Goal: Browse casually: Explore the website without a specific task or goal

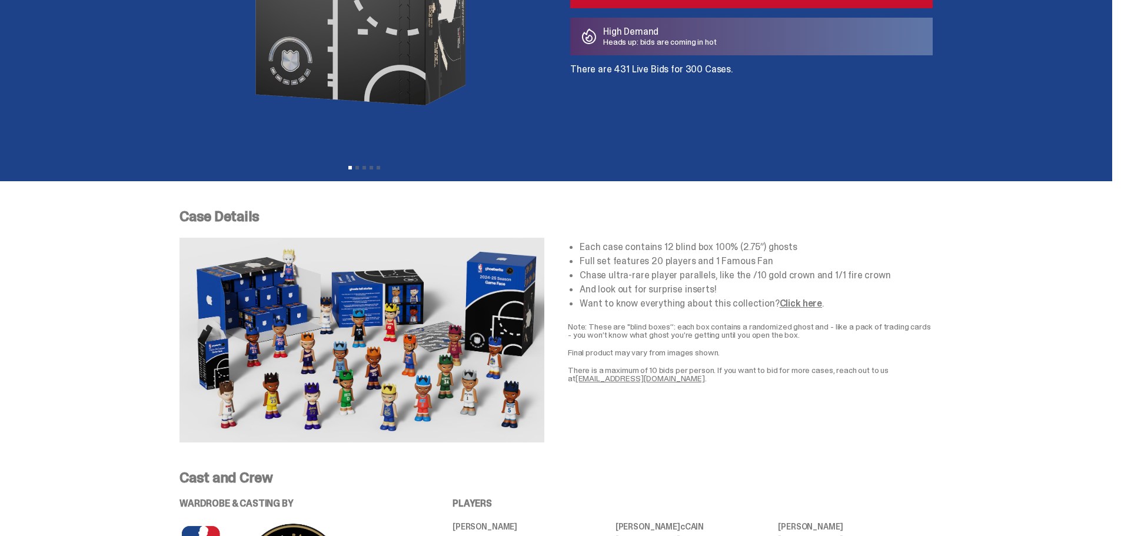
scroll to position [588, 0]
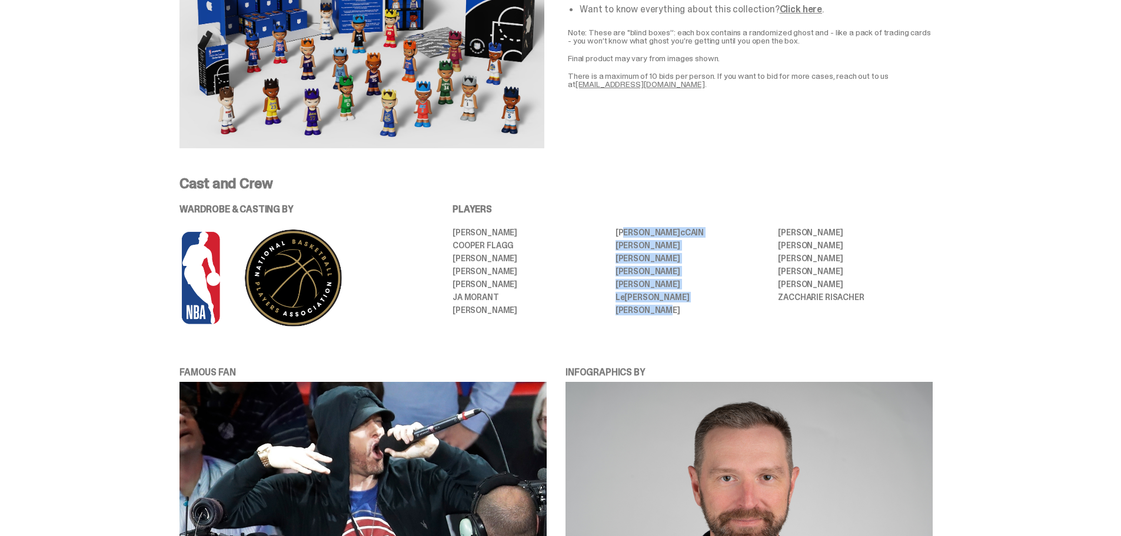
drag, startPoint x: 628, startPoint y: 231, endPoint x: 700, endPoint y: 307, distance: 104.5
click at [700, 307] on ul "[PERSON_NAME] [PERSON_NAME] [PERSON_NAME] [PERSON_NAME] [PERSON_NAME] [PERSON_N…" at bounding box center [693, 271] width 480 height 87
click at [700, 308] on li "[PERSON_NAME]" at bounding box center [693, 310] width 155 height 8
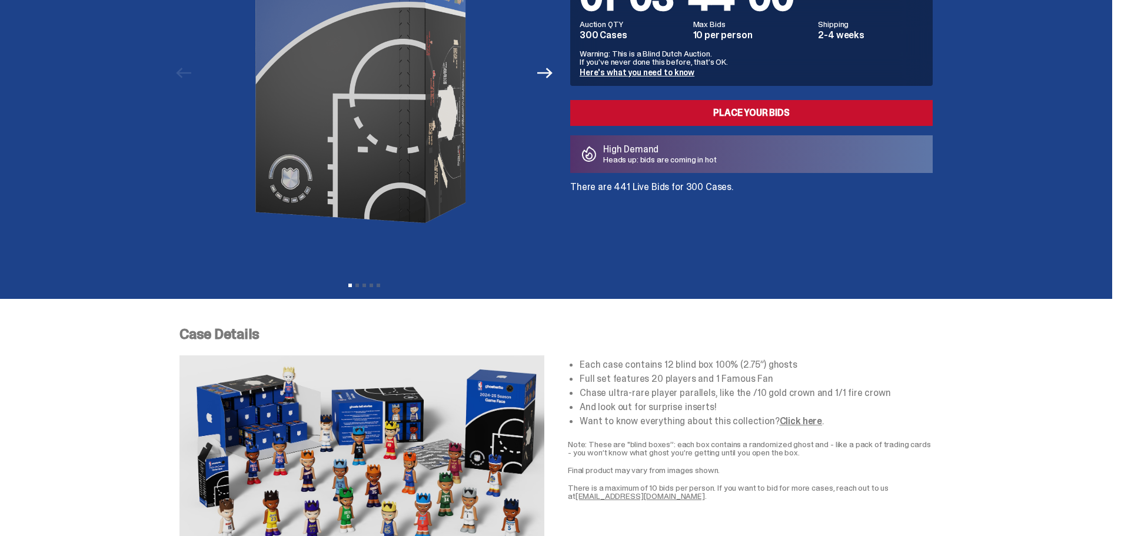
scroll to position [0, 0]
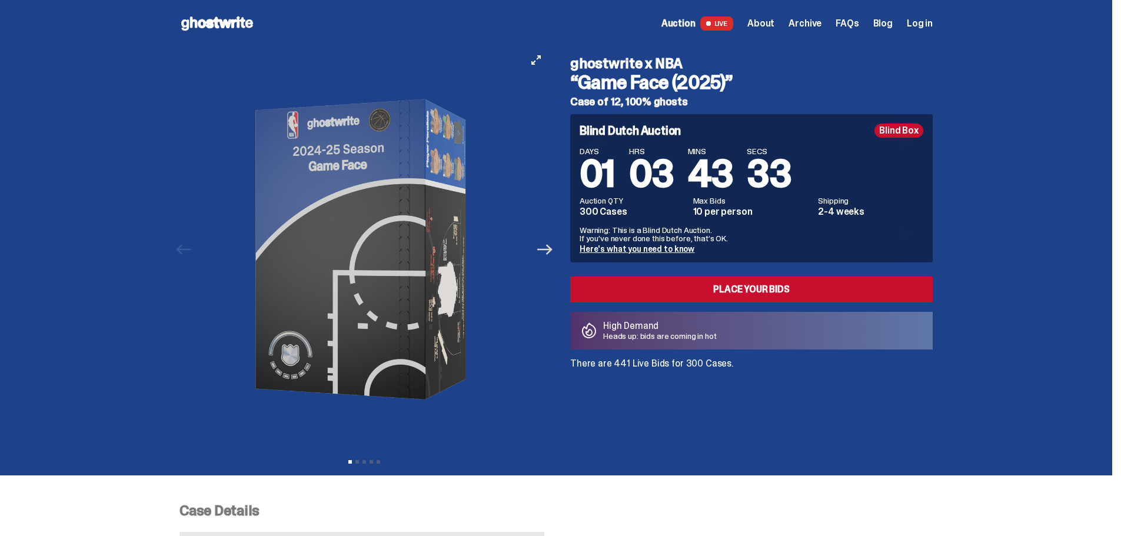
click at [548, 251] on icon "Next" at bounding box center [544, 249] width 15 height 15
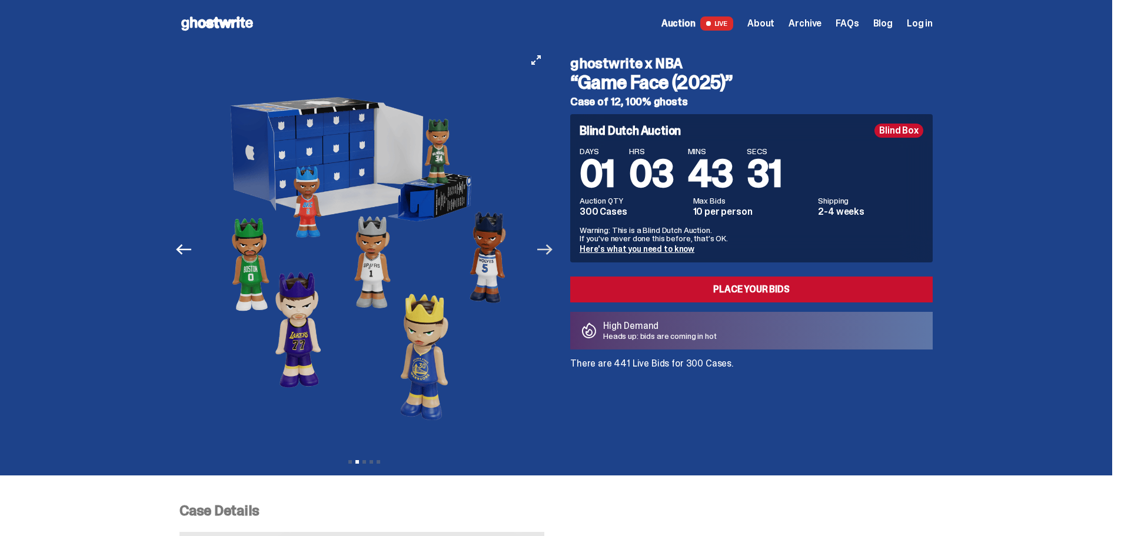
click at [550, 248] on icon "Next" at bounding box center [544, 249] width 15 height 15
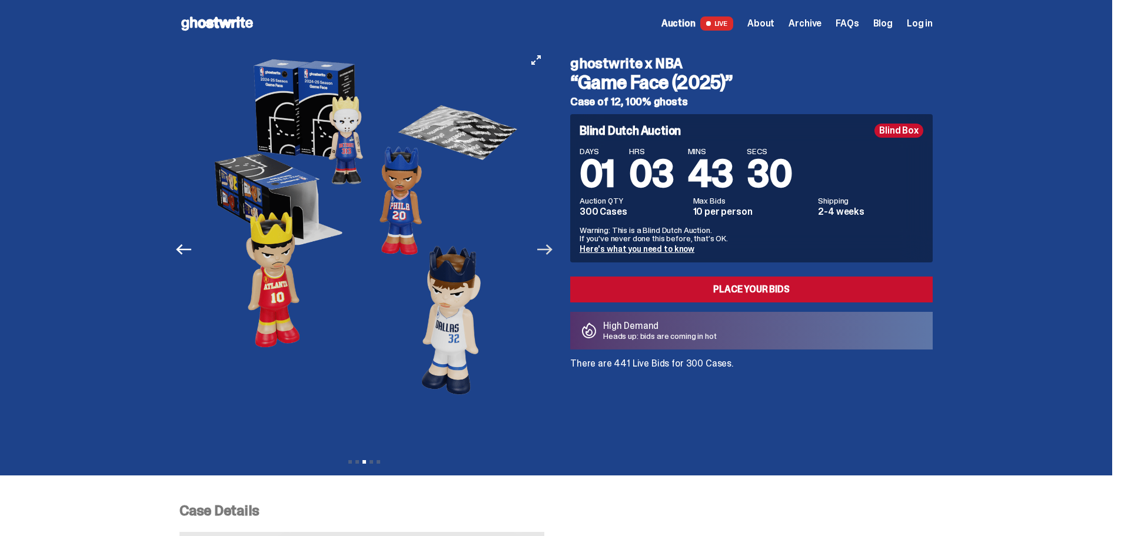
click at [550, 248] on icon "Next" at bounding box center [544, 249] width 15 height 15
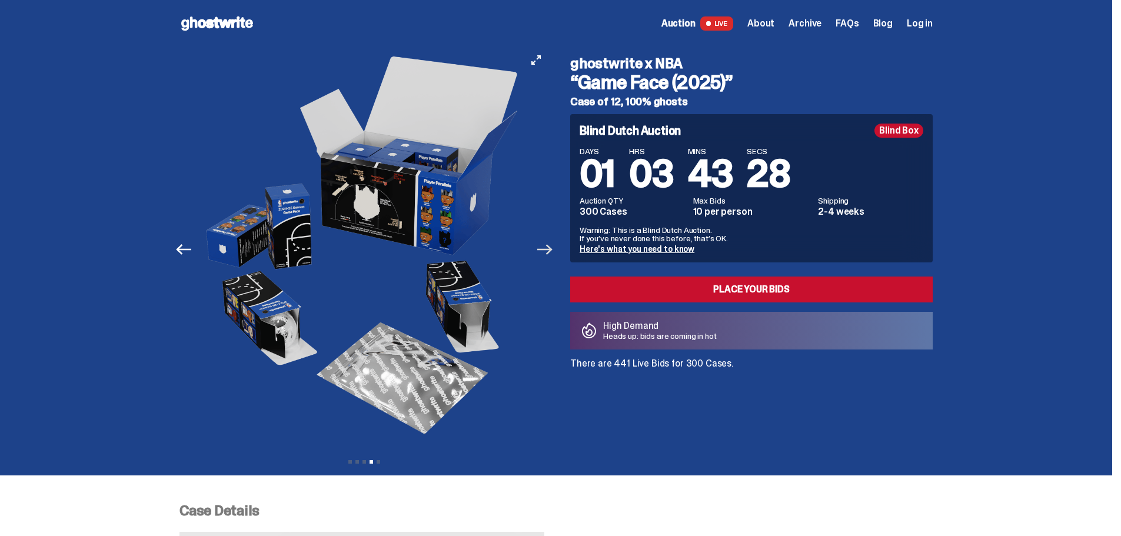
click at [552, 247] on icon "Next" at bounding box center [544, 249] width 15 height 11
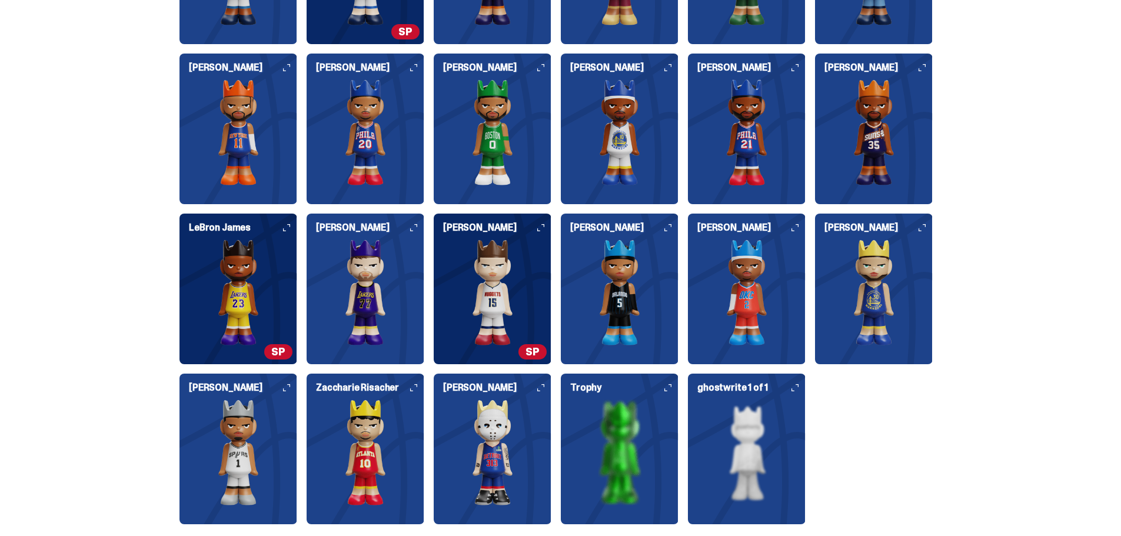
scroll to position [1354, 0]
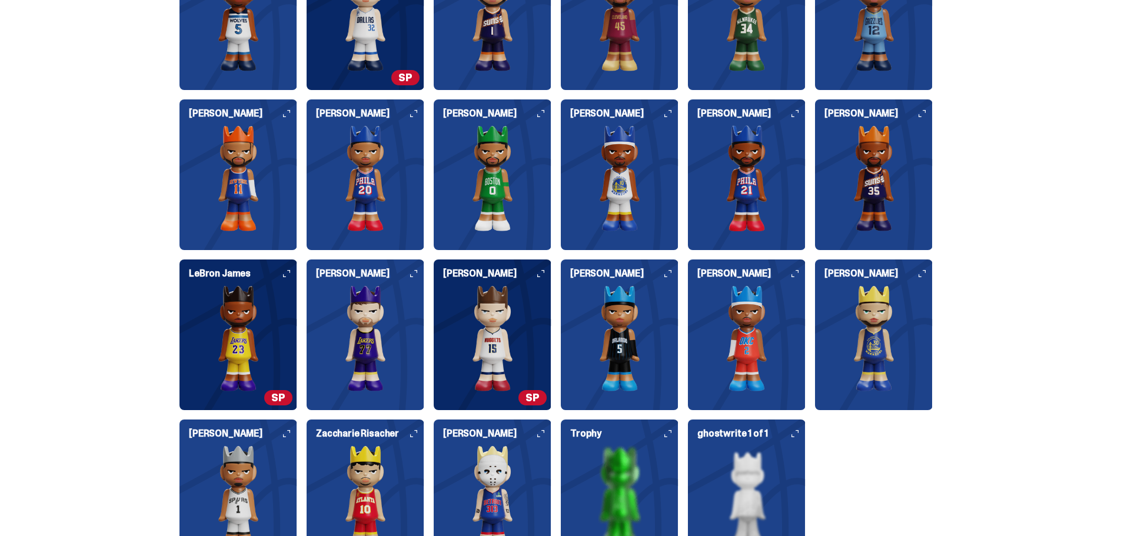
drag, startPoint x: 1006, startPoint y: 4, endPoint x: 86, endPoint y: 136, distance: 929.3
click at [86, 136] on div "Who's in the set? Our full set features the 20 different players and 1 Famous F…" at bounding box center [556, 238] width 1112 height 720
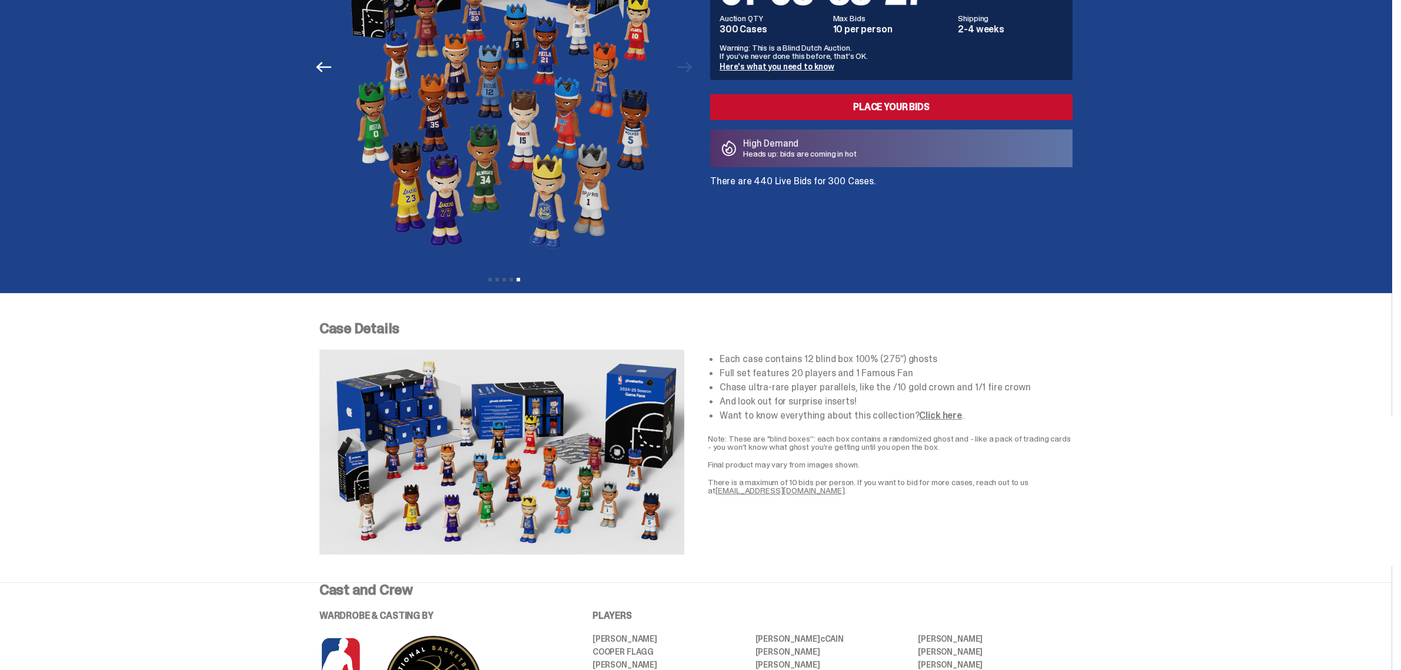
scroll to position [0, 0]
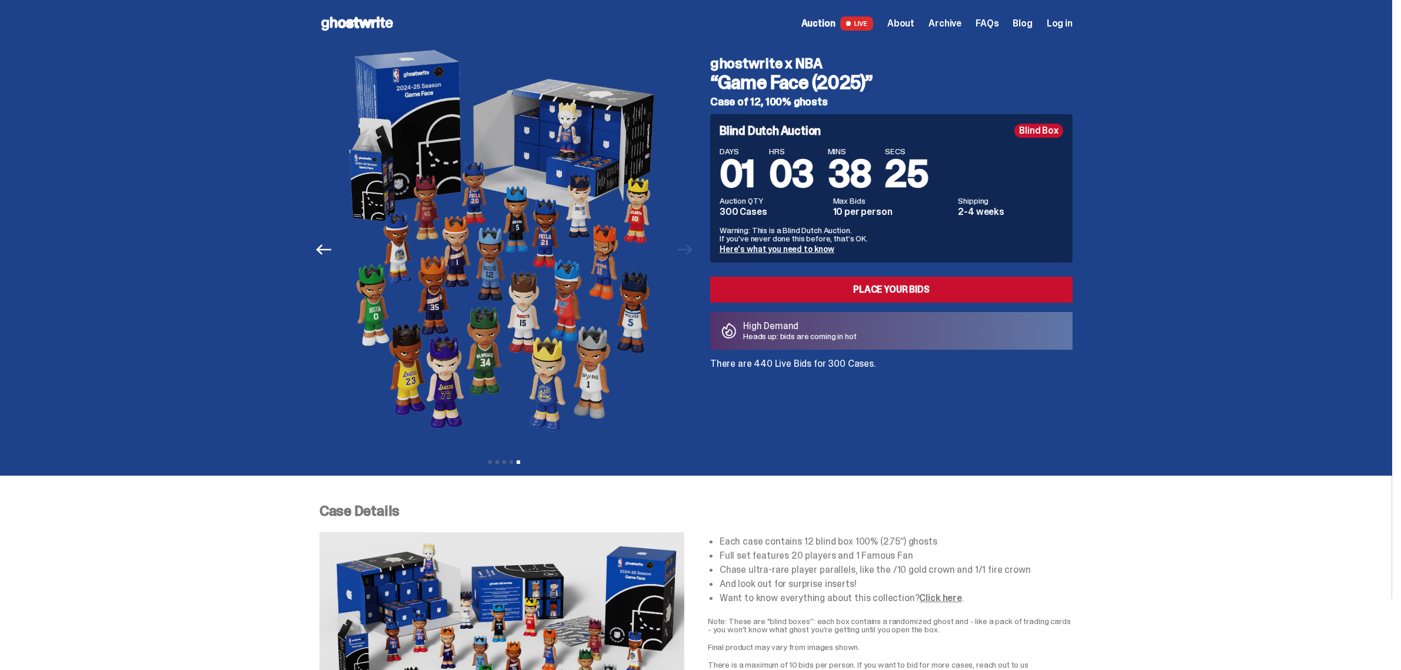
click at [381, 21] on use at bounding box center [357, 23] width 72 height 14
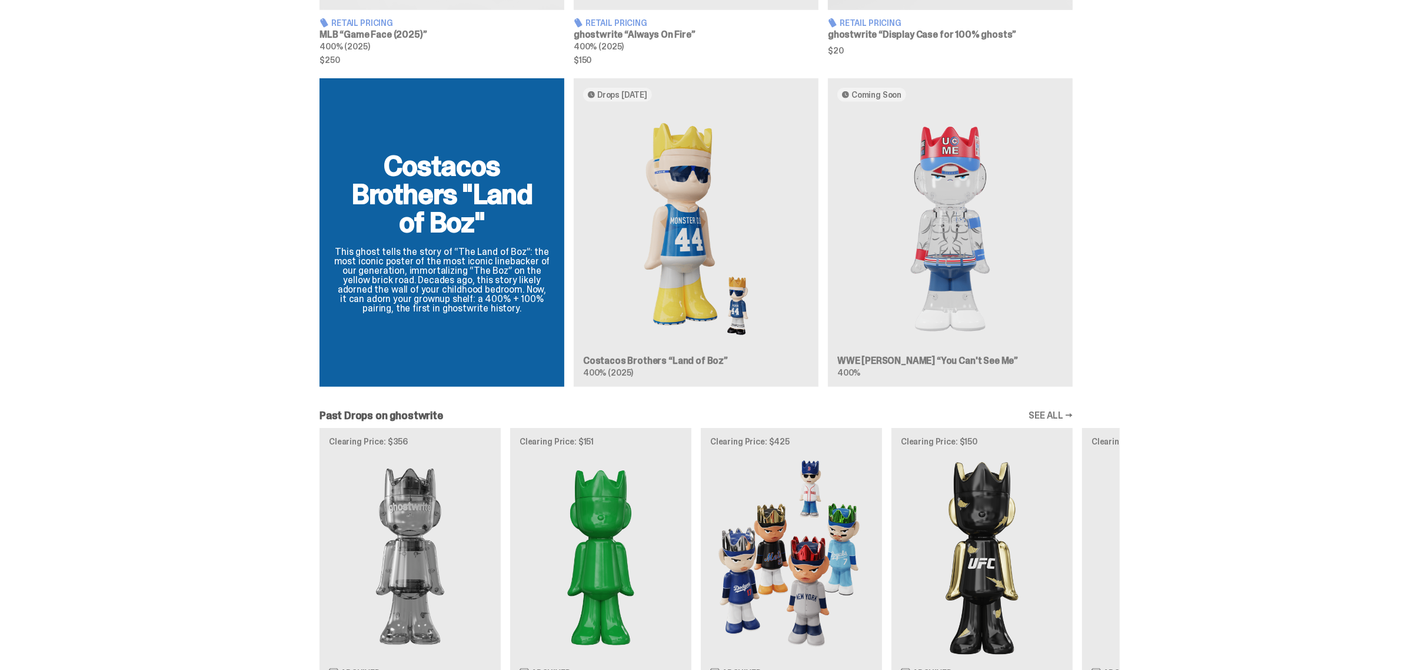
scroll to position [942, 0]
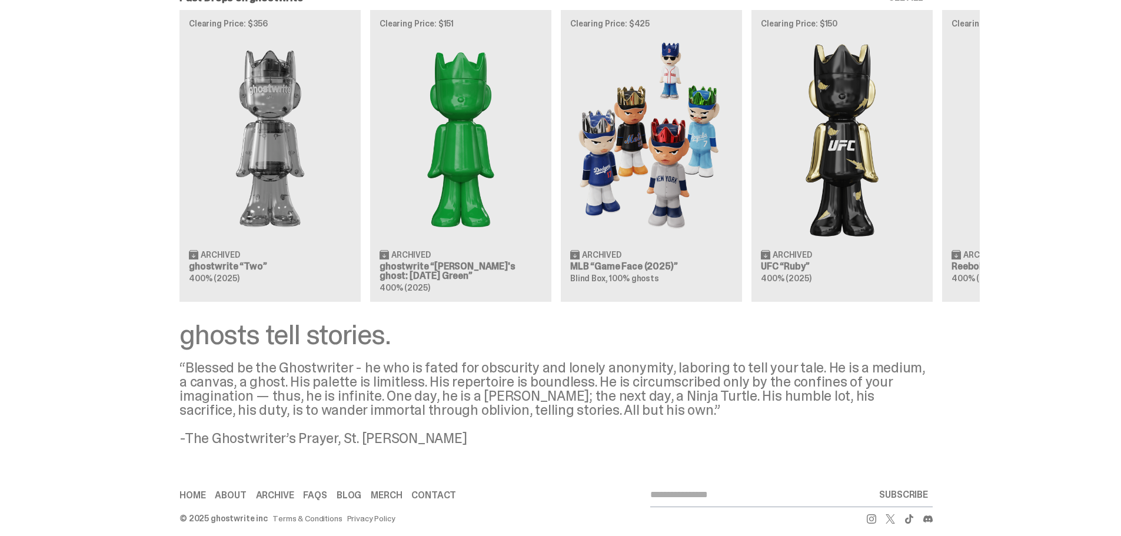
scroll to position [1444, 0]
